Goal: Transaction & Acquisition: Purchase product/service

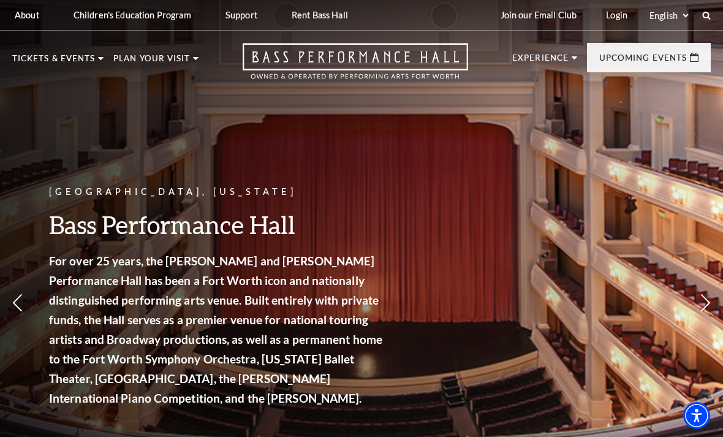
click at [336, 401] on link "View Full Calendar" at bounding box center [361, 417] width 135 height 48
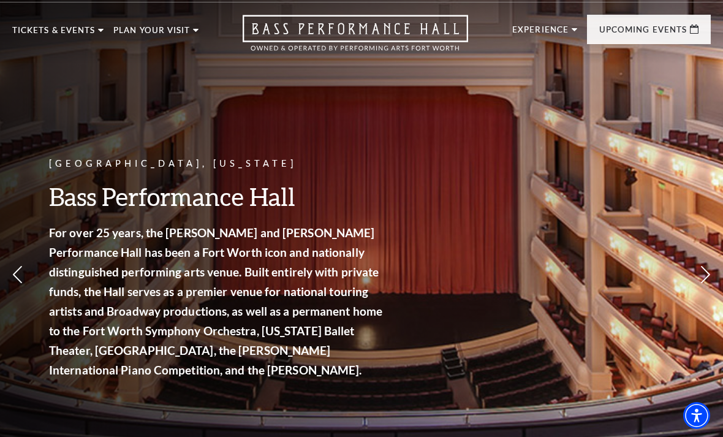
scroll to position [29, 0]
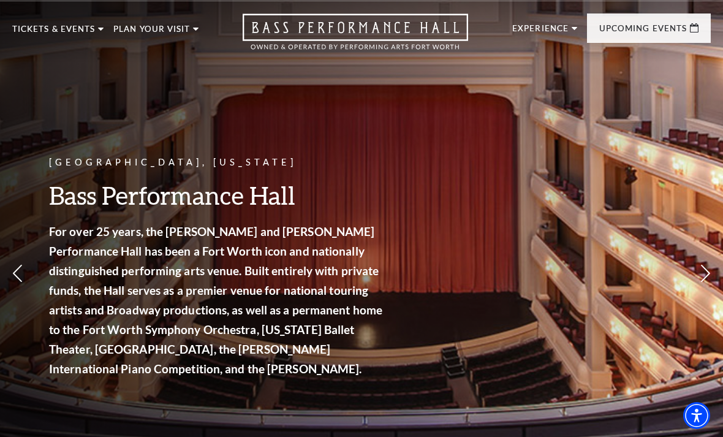
click at [42, 86] on link "Now On Sale" at bounding box center [58, 87] width 70 height 10
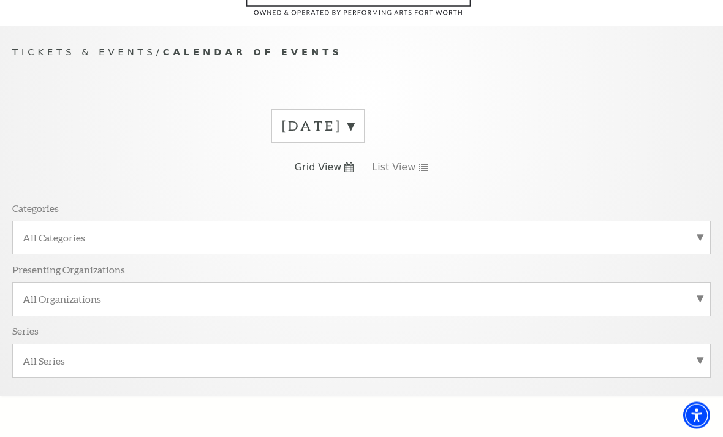
scroll to position [115, 0]
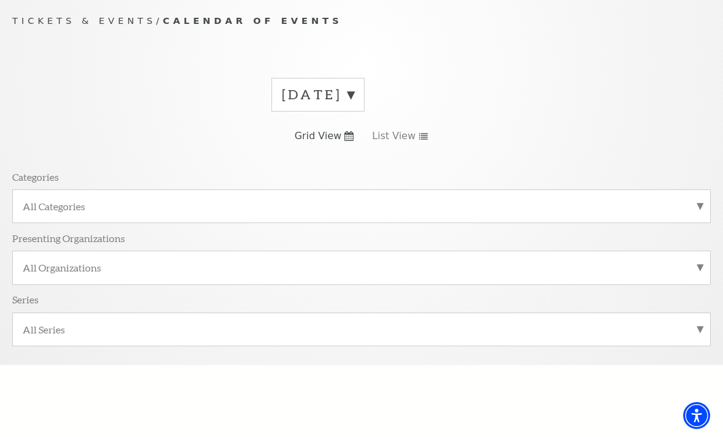
click at [315, 89] on label "August 2025" at bounding box center [318, 94] width 72 height 19
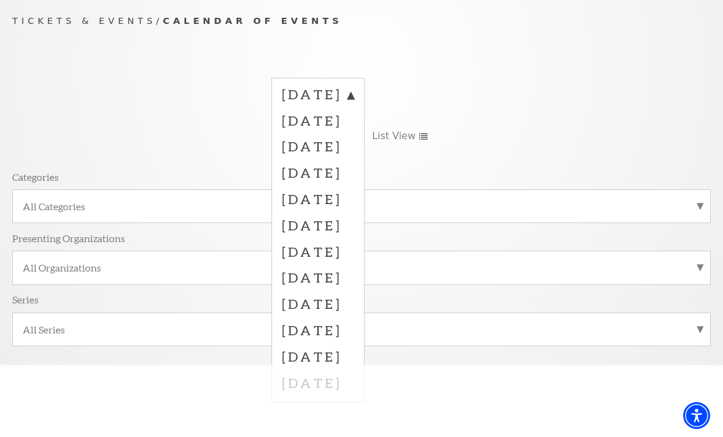
click at [292, 118] on label "September 2025" at bounding box center [318, 120] width 72 height 26
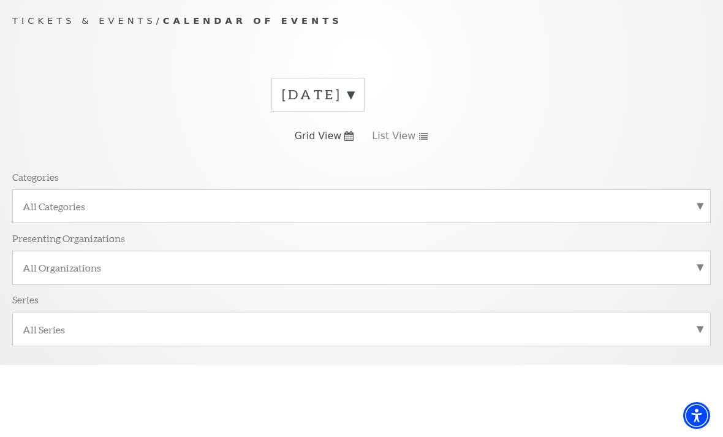
click at [311, 94] on label "August 2025" at bounding box center [318, 94] width 72 height 19
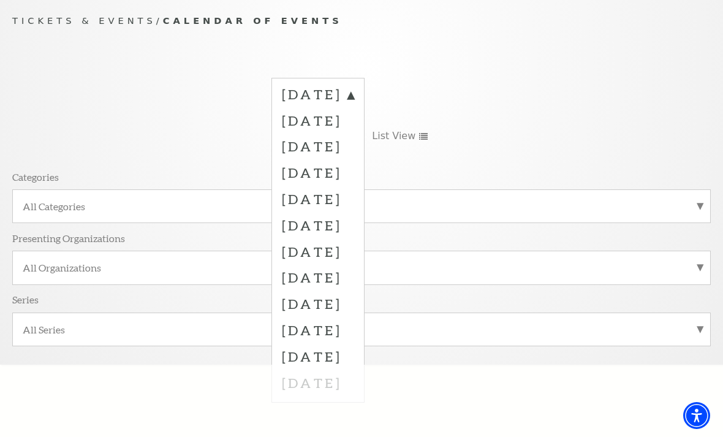
click at [301, 122] on label "September 2025" at bounding box center [318, 120] width 72 height 26
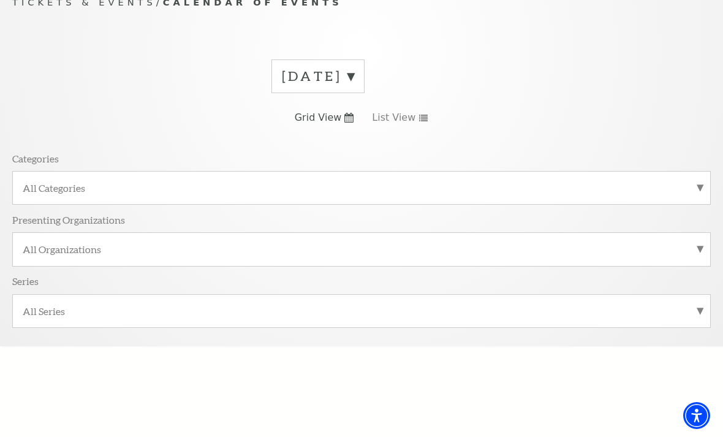
scroll to position [134, 0]
click at [320, 121] on span "Grid View" at bounding box center [318, 116] width 47 height 13
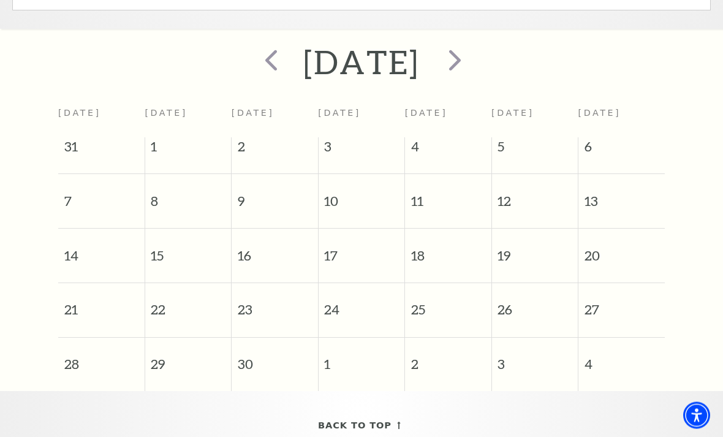
click at [472, 64] on span "next" at bounding box center [455, 60] width 35 height 35
click at [472, 58] on span "next" at bounding box center [455, 59] width 35 height 35
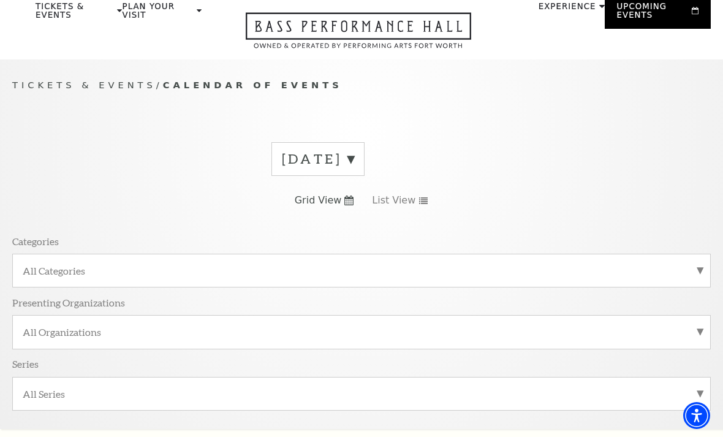
scroll to position [0, 0]
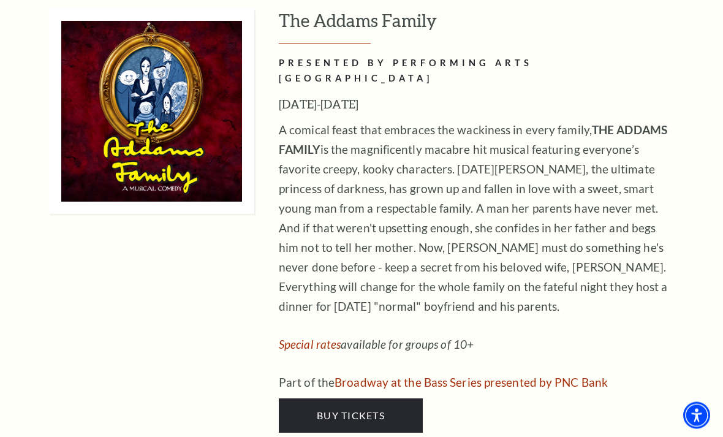
scroll to position [2790, 0]
click at [307, 398] on link "Buy Tickets" at bounding box center [351, 415] width 144 height 34
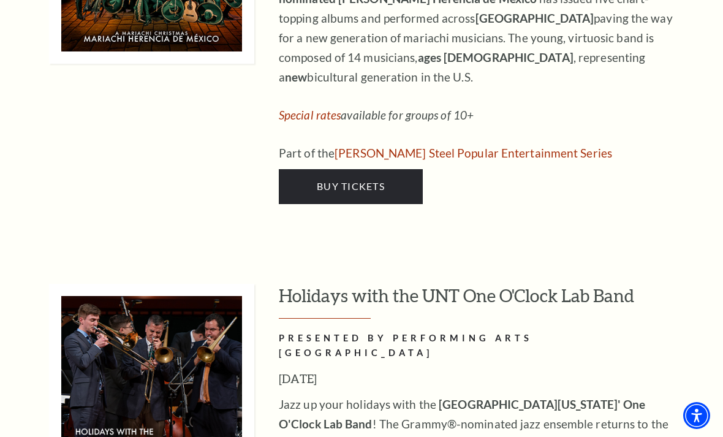
scroll to position [4758, 0]
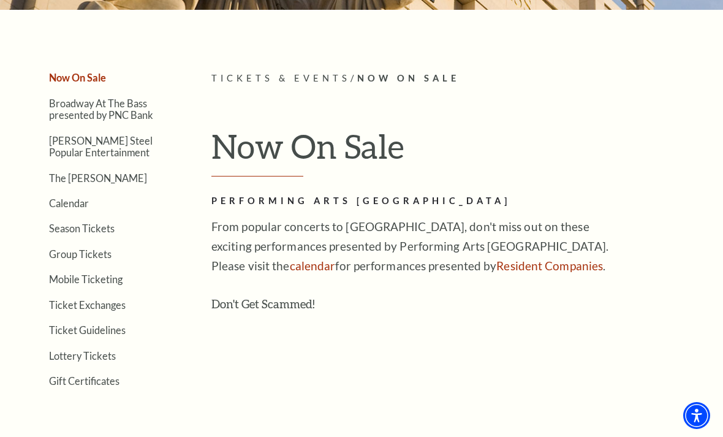
scroll to position [225, 0]
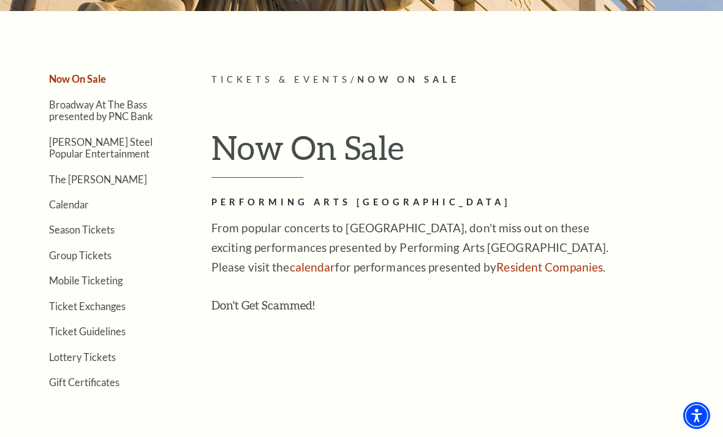
click at [64, 199] on link "Calendar" at bounding box center [69, 205] width 40 height 12
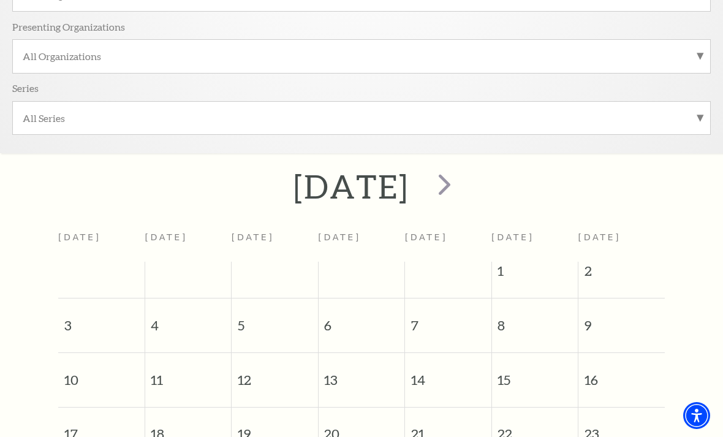
scroll to position [325, 0]
click at [462, 186] on span "next" at bounding box center [444, 184] width 35 height 35
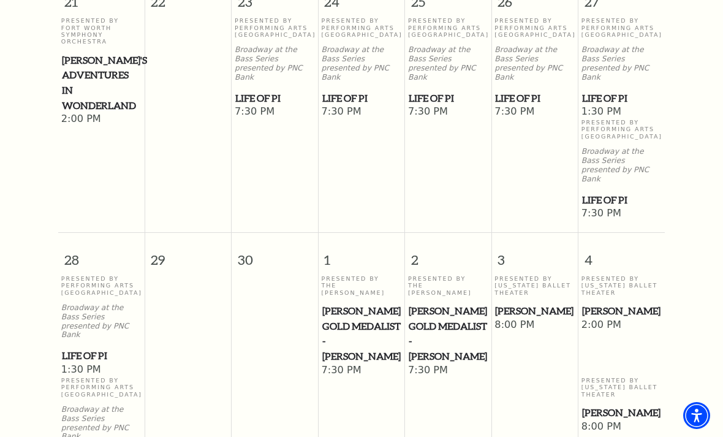
scroll to position [1180, 0]
click at [607, 378] on p "Presented By Texas Ballet Theater" at bounding box center [622, 388] width 80 height 21
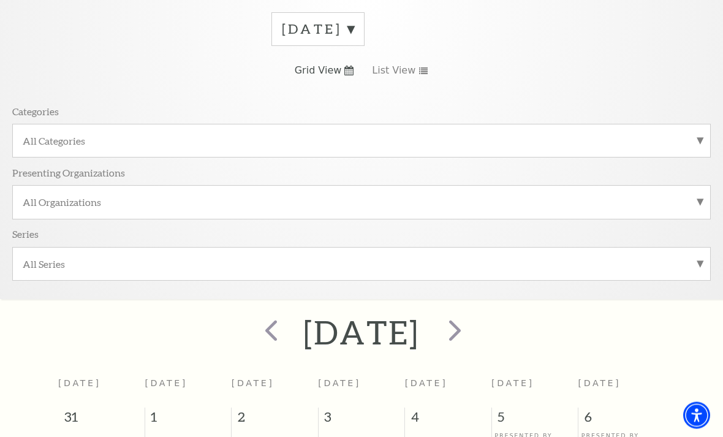
scroll to position [0, 0]
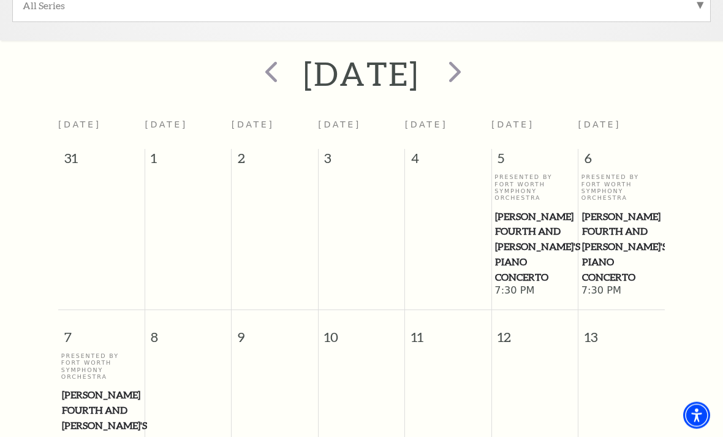
click at [472, 82] on span "next" at bounding box center [455, 72] width 35 height 35
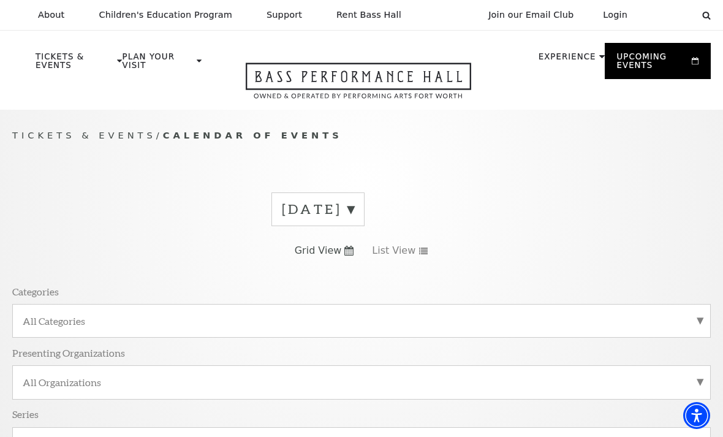
click at [66, 142] on link "Now On Sale" at bounding box center [82, 137] width 72 height 10
click at [77, 137] on link "Now On Sale" at bounding box center [82, 137] width 72 height 10
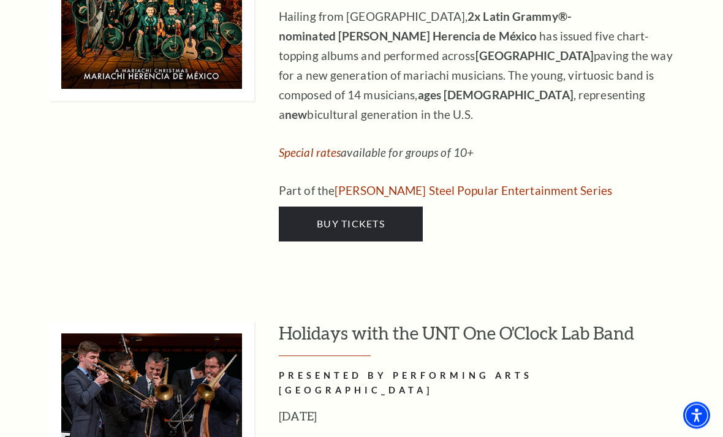
scroll to position [4721, 0]
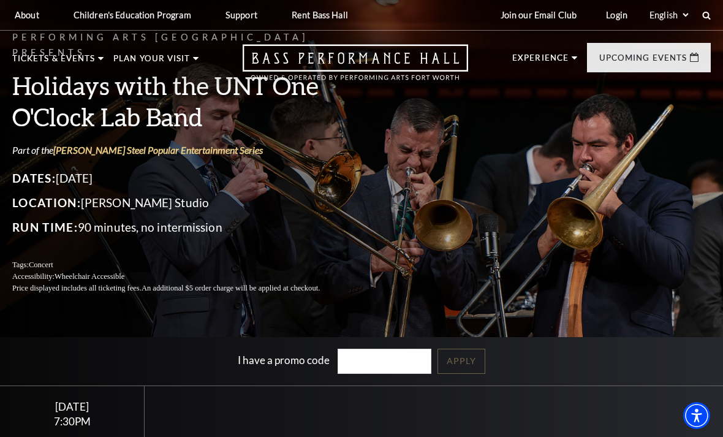
click at [109, 213] on p "Location: McDavid Studio" at bounding box center [180, 203] width 337 height 20
